Goal: Information Seeking & Learning: Check status

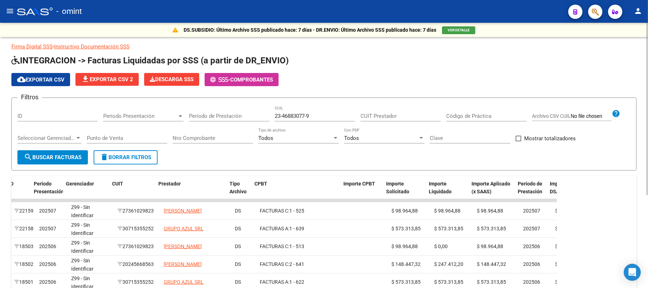
scroll to position [0, 5]
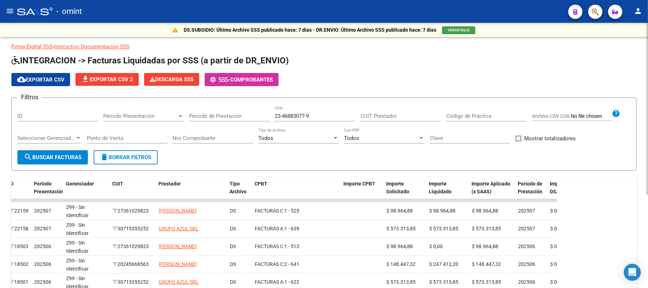
click at [140, 153] on button "delete Borrar Filtros" at bounding box center [126, 157] width 64 height 14
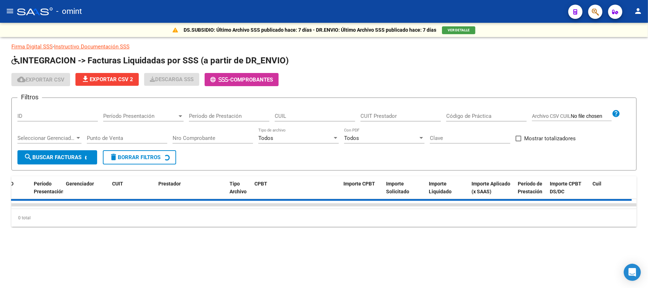
click at [288, 114] on input "CUIL" at bounding box center [315, 116] width 80 height 6
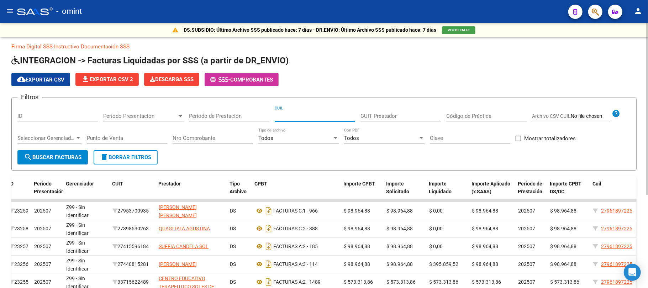
paste input "20-53774019-2"
type input "20-53774019-2"
click at [58, 154] on span "search Buscar Facturas" at bounding box center [53, 157] width 58 height 6
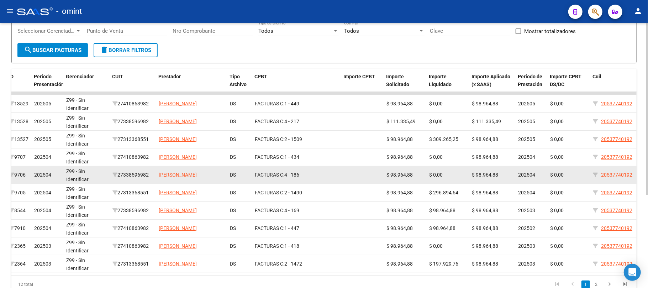
scroll to position [142, 0]
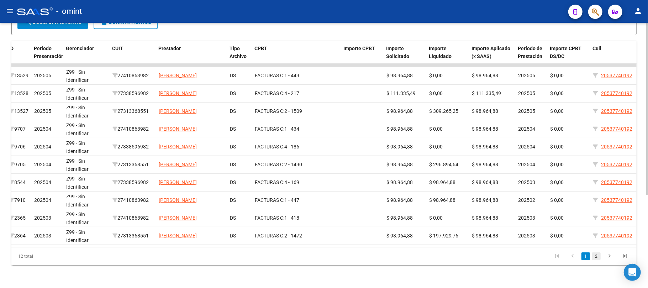
click at [595, 255] on link "2" at bounding box center [596, 256] width 9 height 8
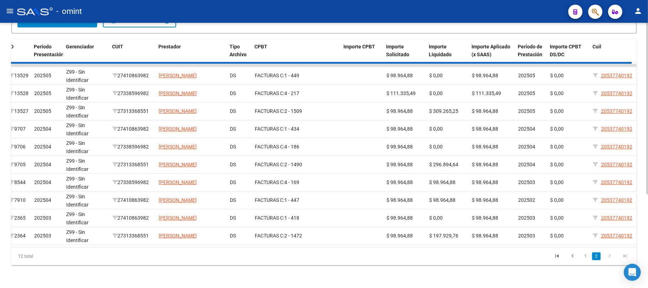
scroll to position [0, 0]
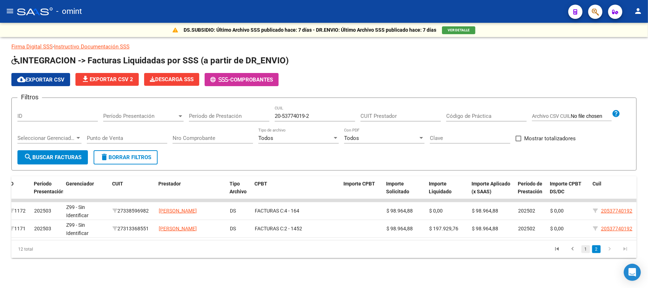
click at [587, 253] on link "1" at bounding box center [585, 249] width 9 height 8
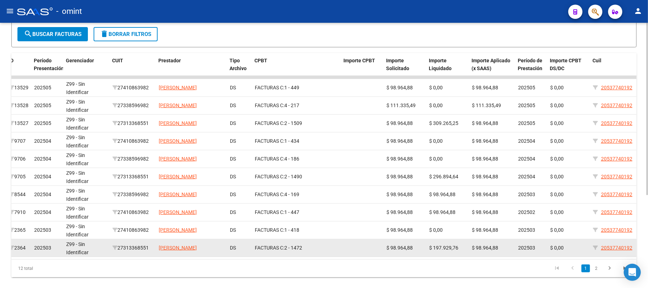
scroll to position [142, 0]
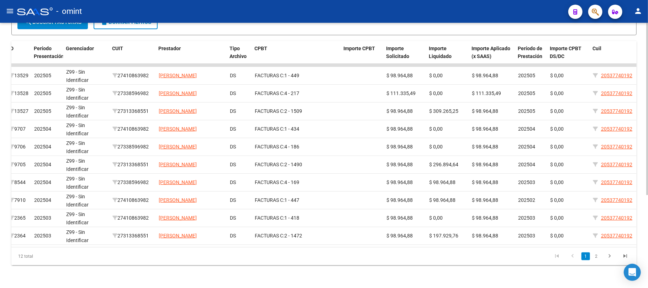
click at [286, 240] on datatable-selection "13529 202505 Z99 - Sin Identificar 27410863982 [PERSON_NAME] DS FACTURAS C: 1 -…" at bounding box center [318, 243] width 625 height 6
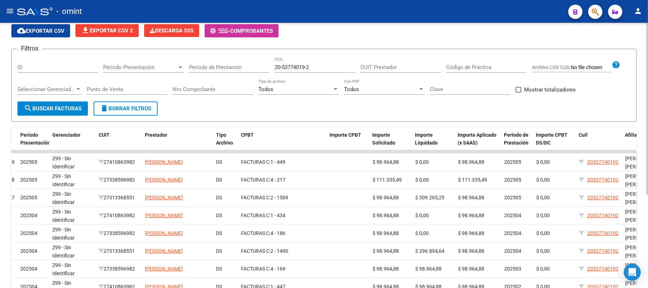
scroll to position [47, 0]
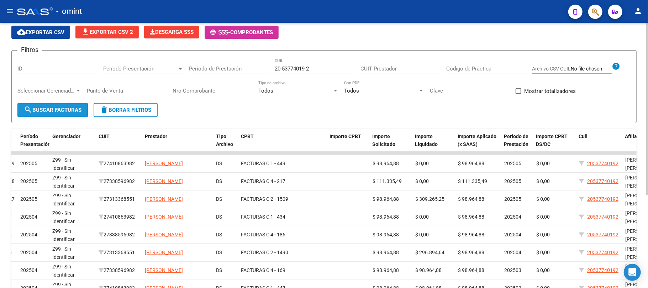
click at [50, 107] on span "search Buscar Facturas" at bounding box center [53, 110] width 58 height 6
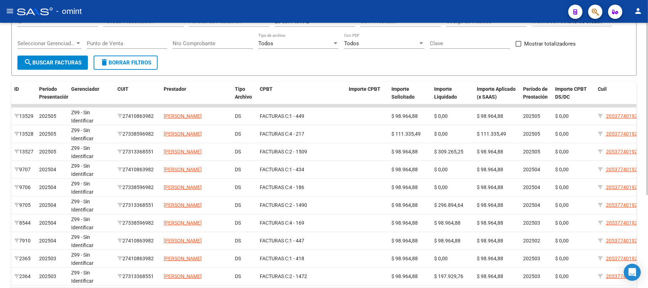
scroll to position [0, 0]
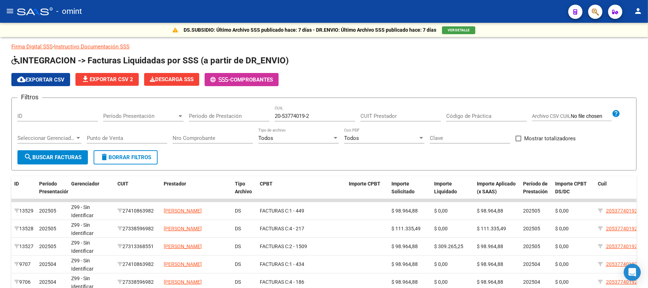
click at [16, 15] on mat-toolbar "menu - omint person" at bounding box center [324, 11] width 648 height 23
click at [7, 9] on mat-icon "menu" at bounding box center [10, 11] width 9 height 9
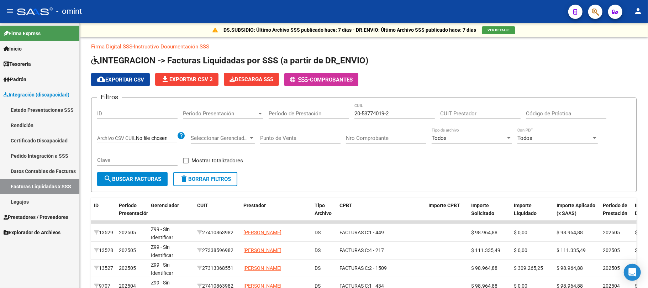
click at [35, 155] on link "Pedido Integración a SSS" at bounding box center [39, 155] width 79 height 15
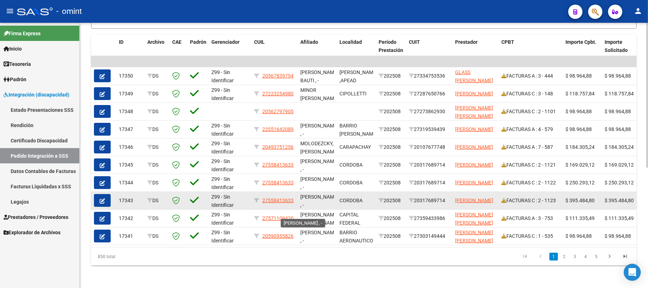
scroll to position [9, 0]
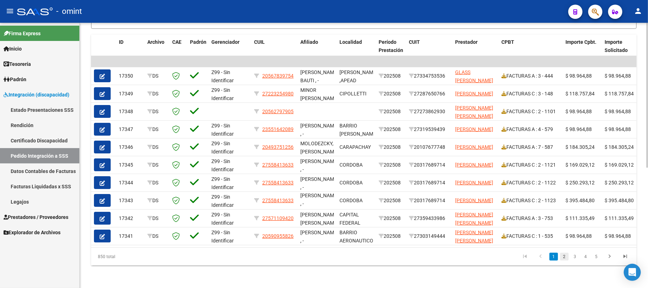
click at [560, 260] on link "2" at bounding box center [564, 256] width 9 height 8
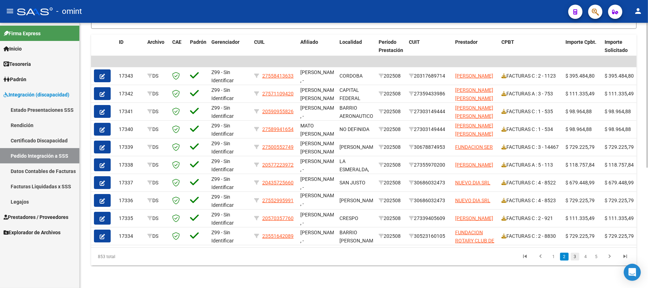
click at [575, 260] on link "3" at bounding box center [574, 256] width 9 height 8
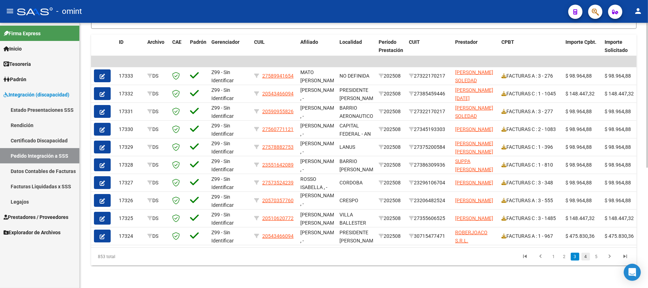
click at [586, 260] on link "4" at bounding box center [585, 256] width 9 height 8
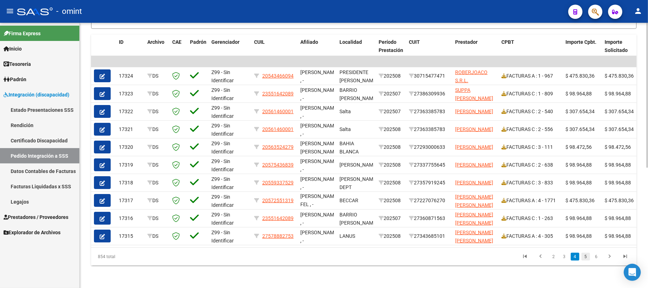
click at [583, 260] on link "5" at bounding box center [585, 256] width 9 height 8
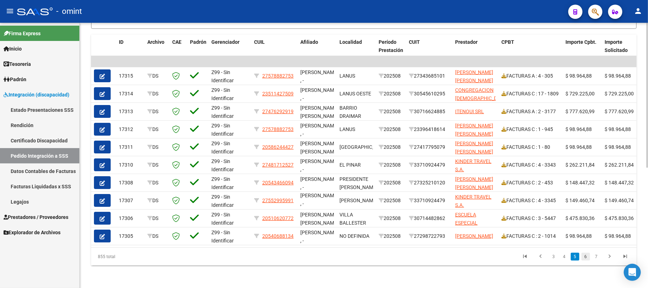
click at [587, 260] on link "6" at bounding box center [585, 256] width 9 height 8
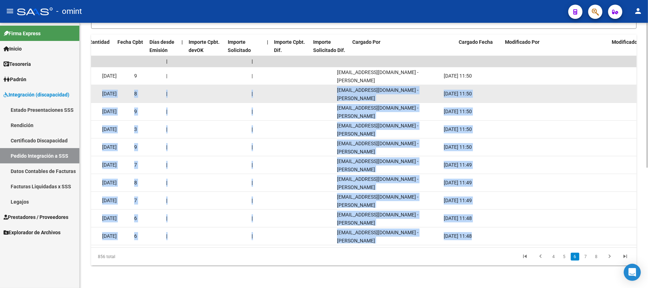
scroll to position [0, 598]
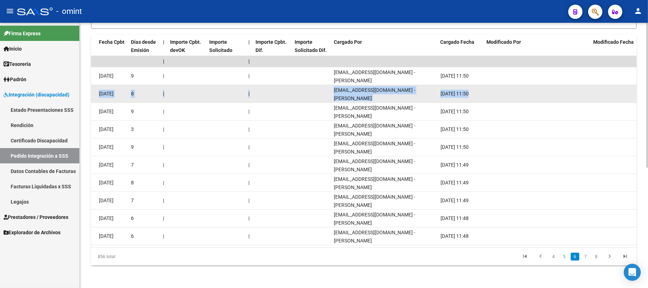
drag, startPoint x: 306, startPoint y: 94, endPoint x: 528, endPoint y: 96, distance: 221.5
click at [528, 96] on div "17304 DS Z99 - Sin Identificar 20575253688 [PERSON_NAME] , - [DATE][PERSON_NAME…" at bounding box center [64, 94] width 1143 height 18
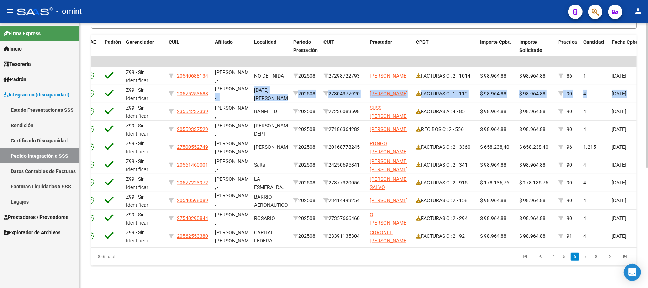
scroll to position [0, 0]
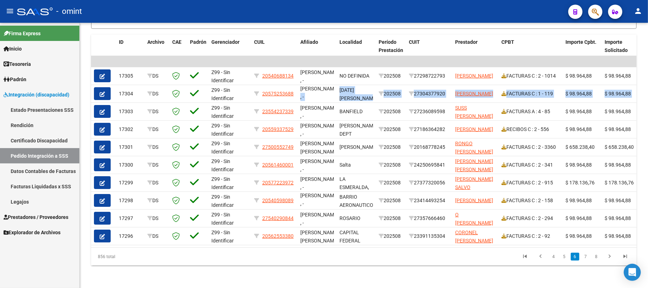
click at [8, 12] on mat-icon "menu" at bounding box center [10, 11] width 9 height 9
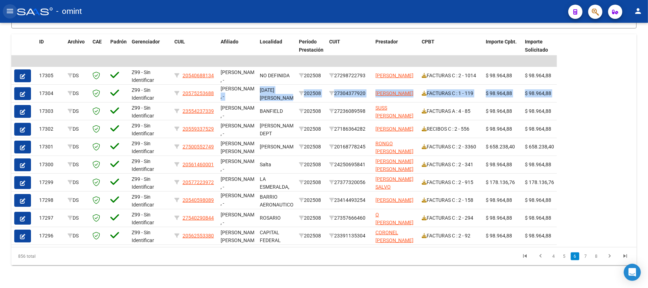
click at [8, 12] on mat-icon "menu" at bounding box center [10, 11] width 9 height 9
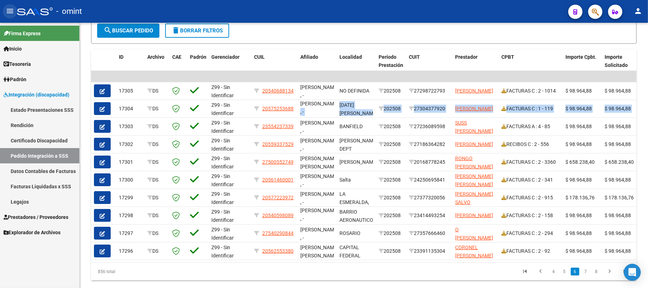
scroll to position [213, 0]
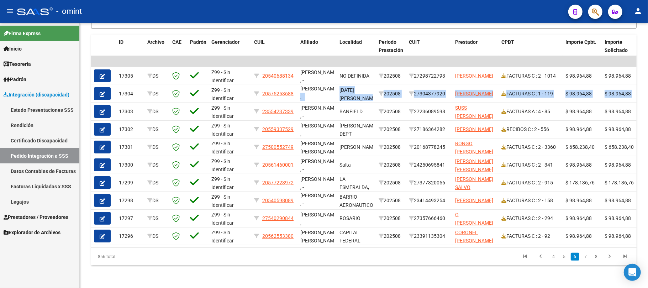
click at [31, 93] on span "Integración (discapacidad)" at bounding box center [37, 95] width 66 height 8
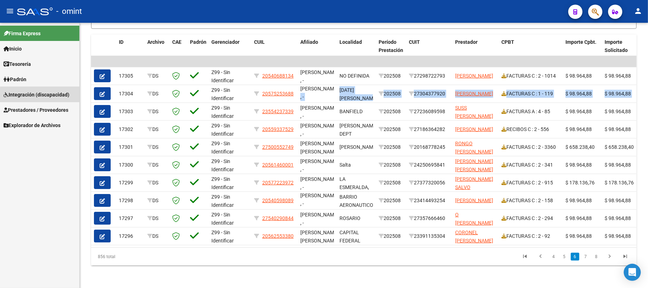
click at [50, 97] on span "Integración (discapacidad)" at bounding box center [37, 95] width 66 height 8
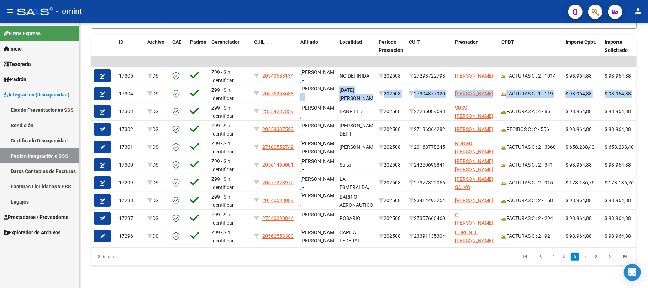
click at [36, 157] on link "Pedido Integración a SSS" at bounding box center [39, 155] width 79 height 15
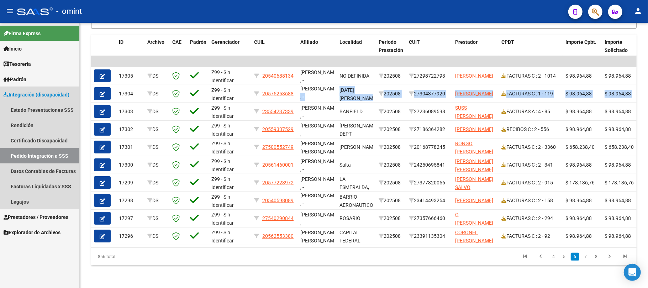
click at [30, 154] on link "Pedido Integración a SSS" at bounding box center [39, 155] width 79 height 15
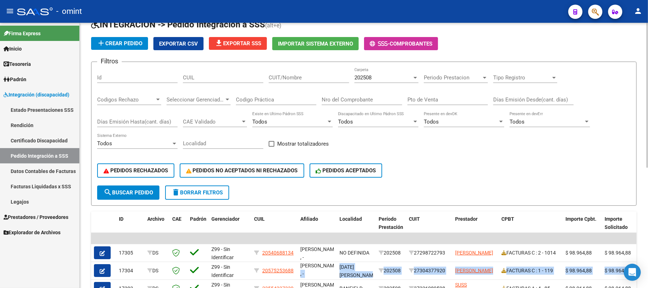
scroll to position [0, 0]
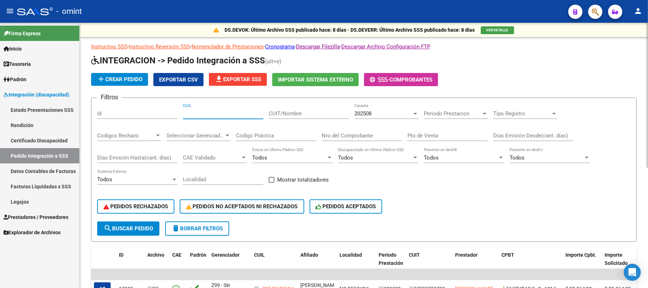
click at [211, 113] on input "CUIL" at bounding box center [223, 113] width 80 height 6
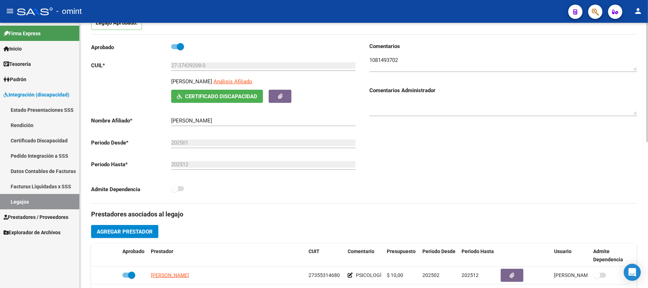
scroll to position [47, 0]
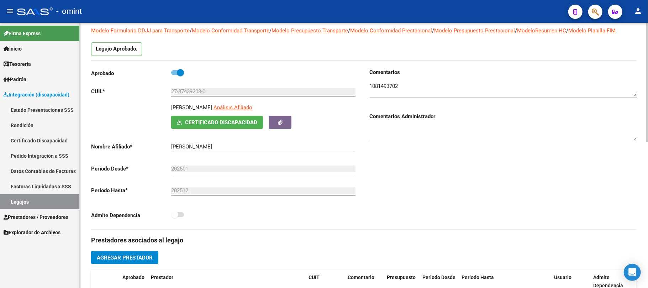
click at [496, 177] on div "Comentarios Comentarios Administrador" at bounding box center [500, 148] width 273 height 161
